Goal: Task Accomplishment & Management: Use online tool/utility

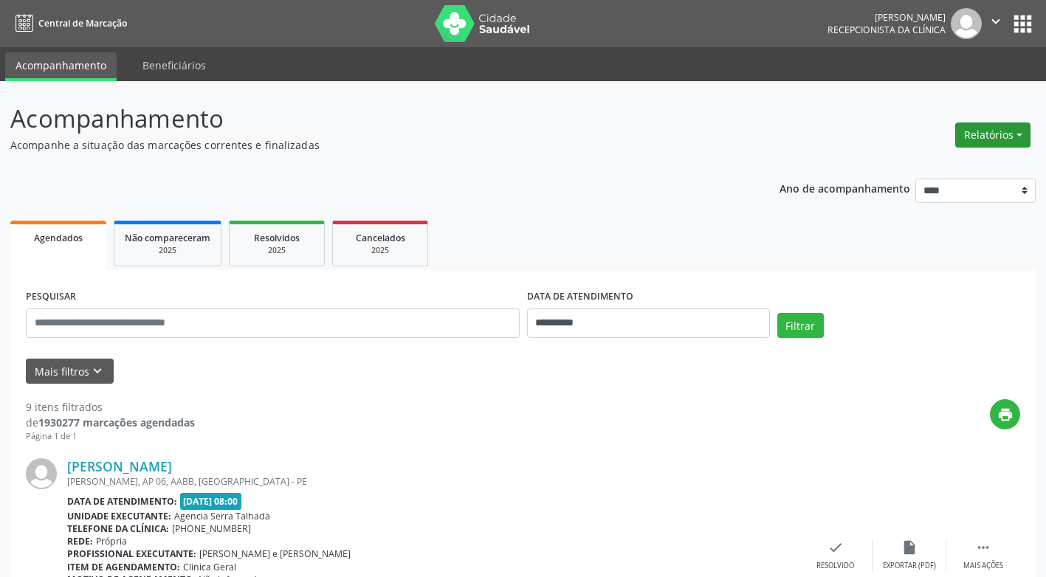
click at [993, 134] on button "Relatórios" at bounding box center [992, 134] width 75 height 25
click at [905, 165] on link "Agendamentos" at bounding box center [951, 166] width 159 height 21
select select "*"
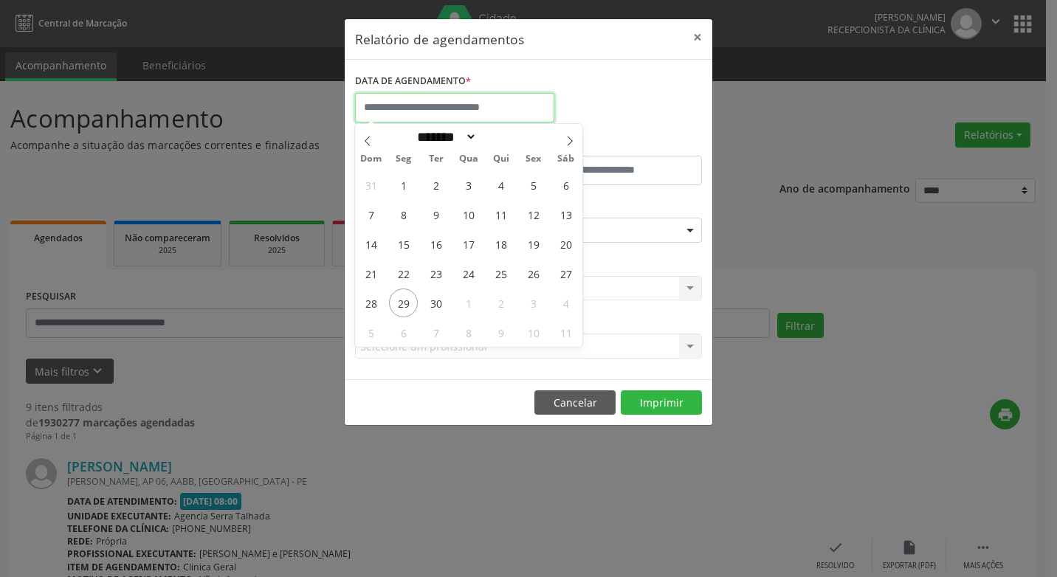
click at [423, 108] on input "text" at bounding box center [454, 108] width 199 height 30
click at [405, 302] on span "29" at bounding box center [403, 303] width 29 height 29
type input "**********"
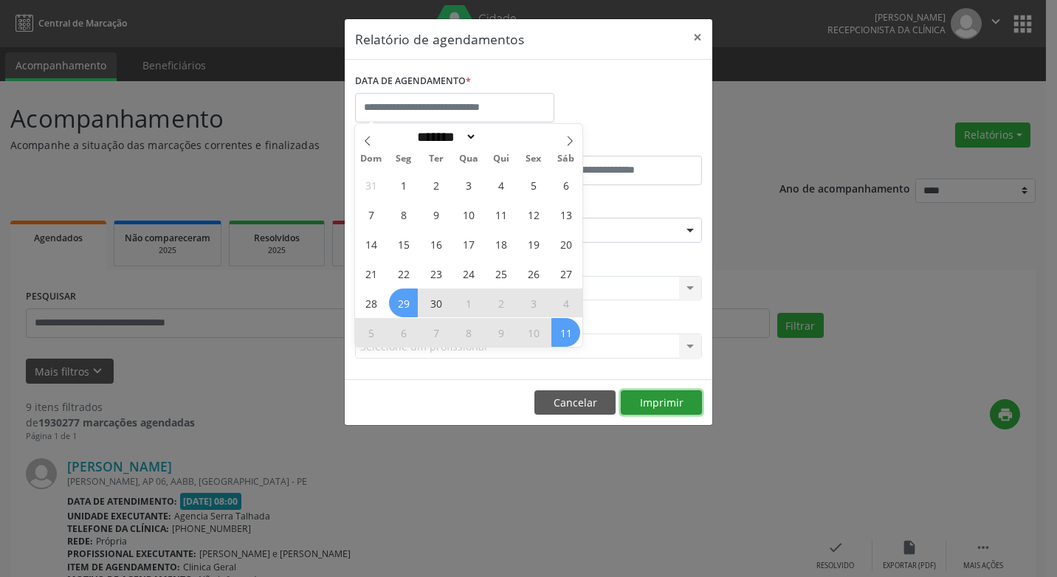
click at [639, 402] on button "Imprimir" at bounding box center [661, 402] width 81 height 25
select select "*"
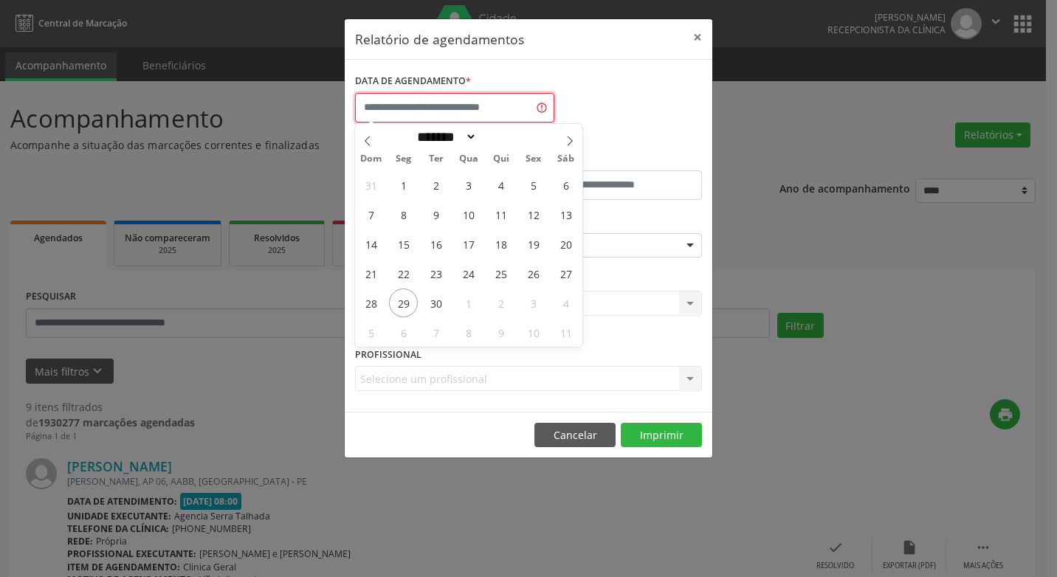
click at [399, 102] on input "text" at bounding box center [454, 108] width 199 height 30
click at [398, 305] on span "29" at bounding box center [403, 303] width 29 height 29
type input "**********"
click at [401, 303] on span "29" at bounding box center [403, 303] width 29 height 29
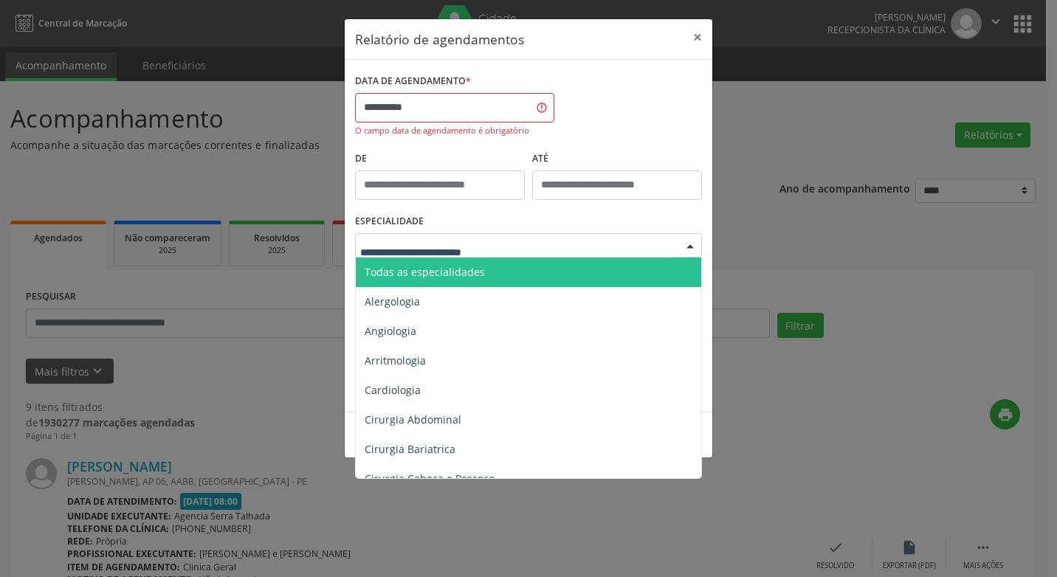
click at [690, 247] on div at bounding box center [690, 246] width 22 height 25
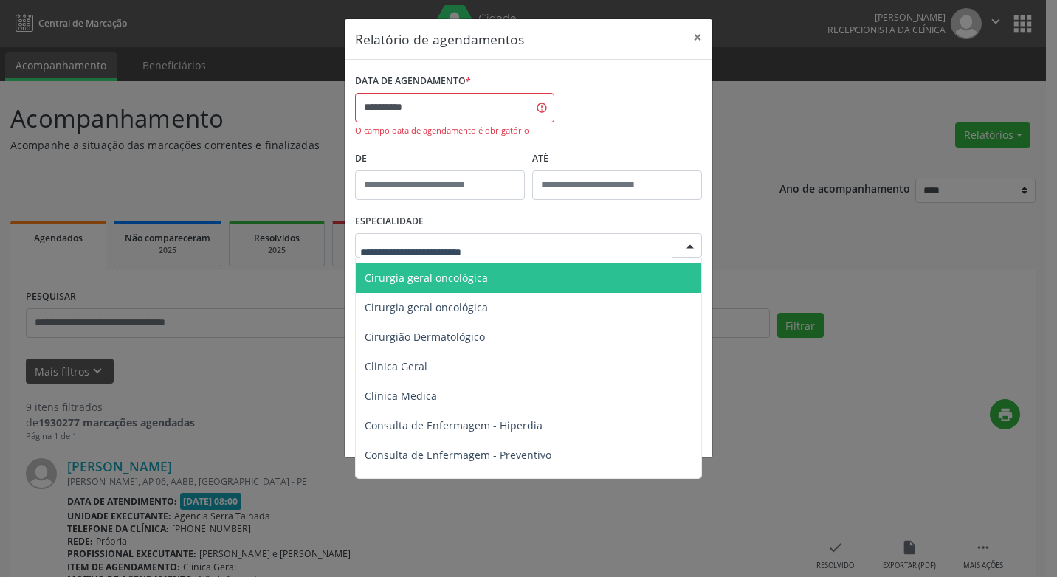
scroll to position [443, 0]
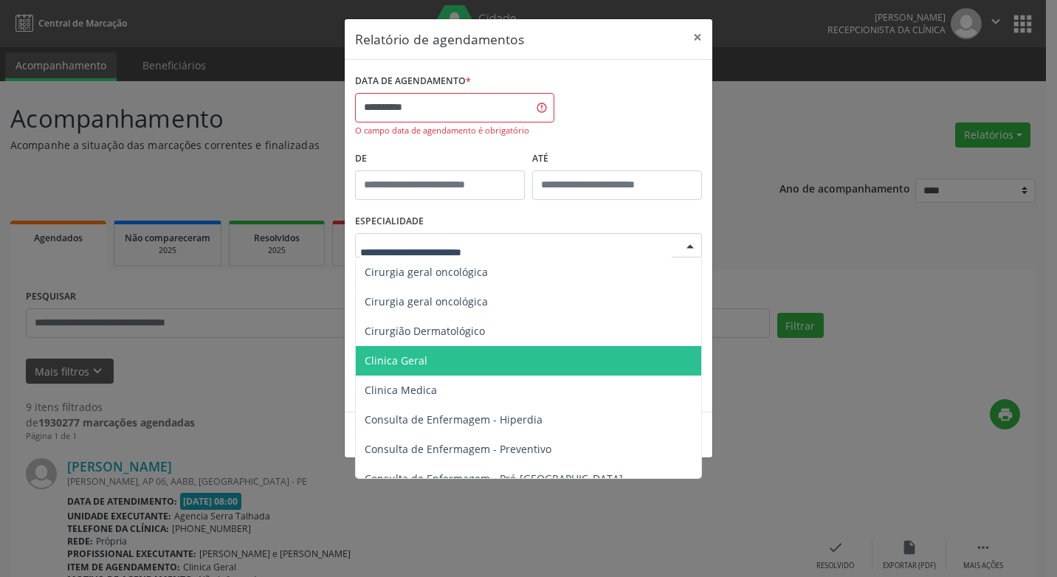
click at [393, 363] on span "Clinica Geral" at bounding box center [396, 360] width 63 height 14
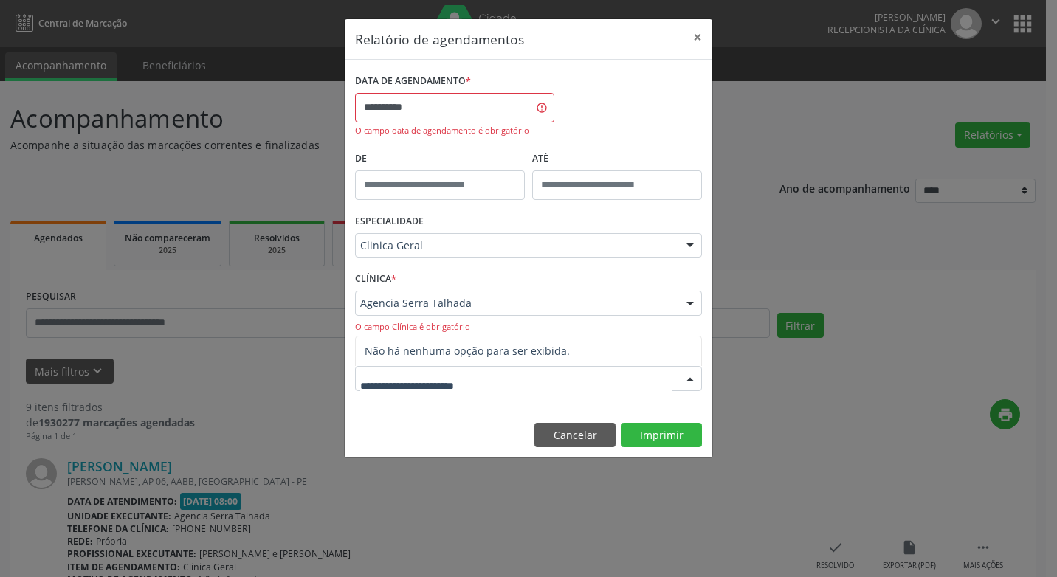
click at [691, 378] on div at bounding box center [690, 379] width 22 height 25
click at [657, 434] on button "Imprimir" at bounding box center [661, 435] width 81 height 25
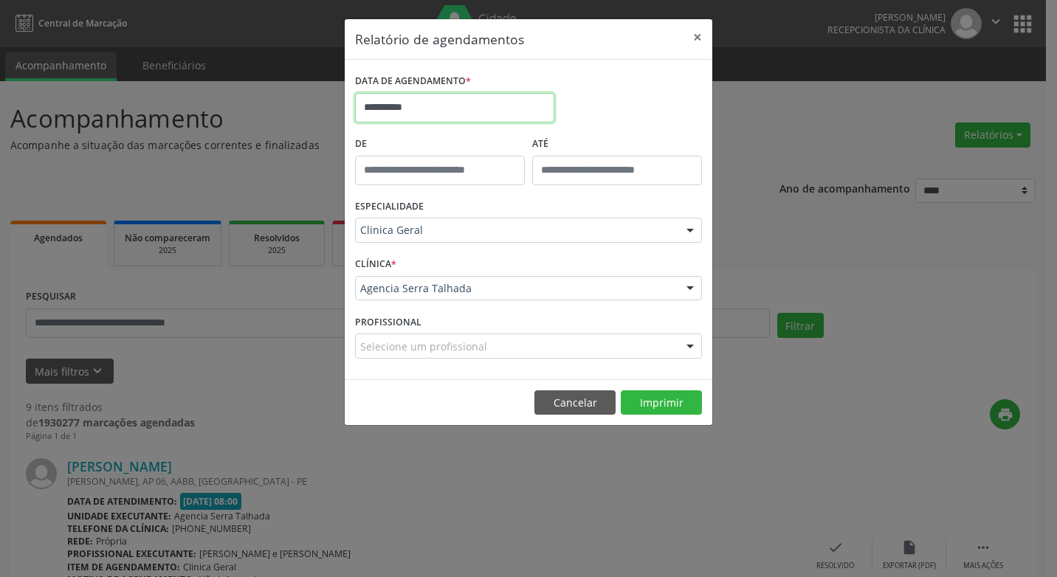
click at [429, 111] on input "**********" at bounding box center [454, 108] width 199 height 30
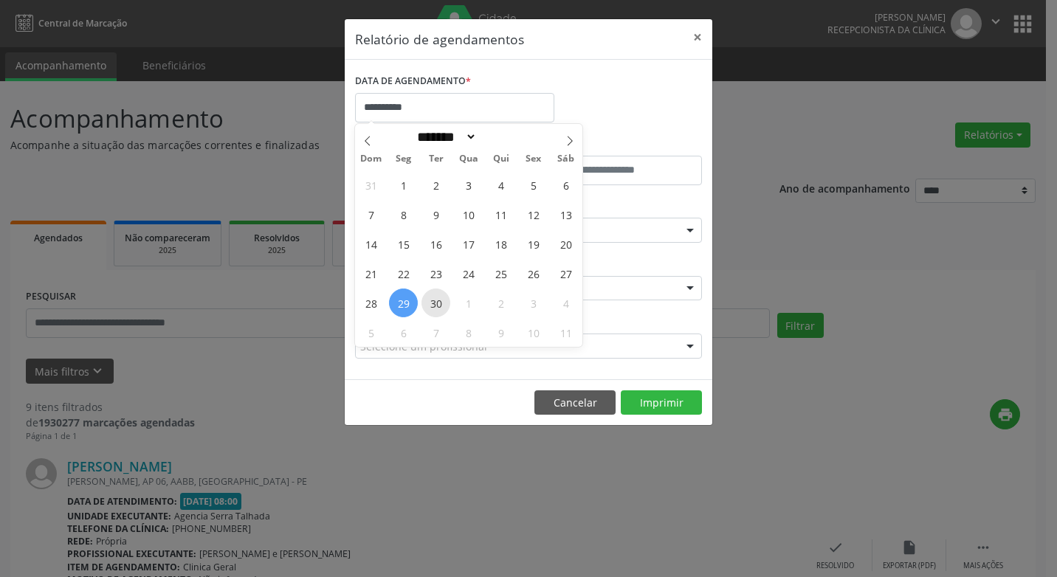
click at [432, 308] on span "30" at bounding box center [435, 303] width 29 height 29
type input "**********"
click at [432, 308] on span "30" at bounding box center [435, 303] width 29 height 29
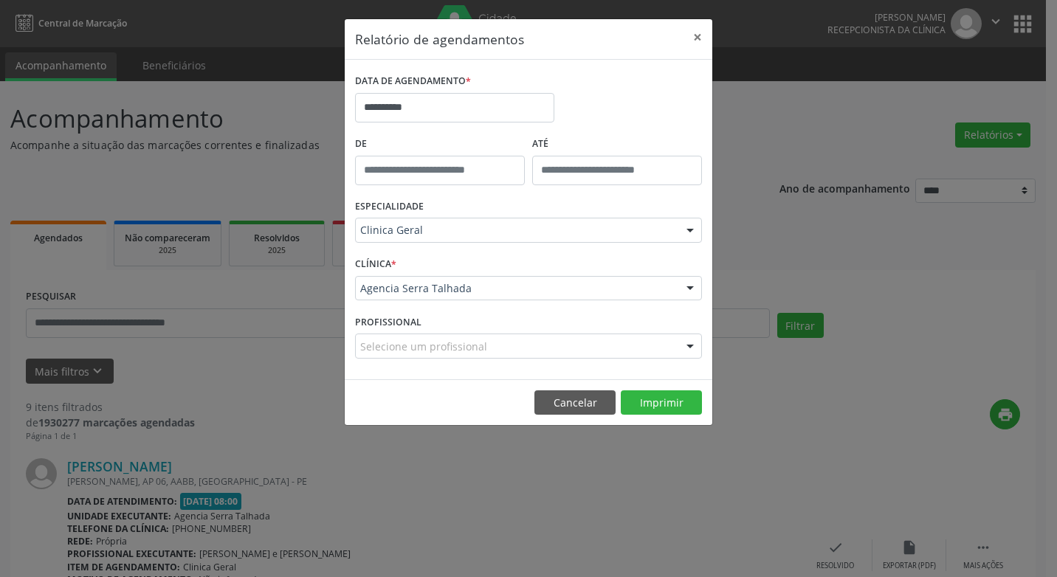
click at [432, 308] on div "CLÍNICA * Agencia [GEOGRAPHIC_DATA] Agencia [GEOGRAPHIC_DATA] resultado encontr…" at bounding box center [528, 282] width 354 height 58
click at [653, 403] on button "Imprimir" at bounding box center [661, 402] width 81 height 25
